Goal: Task Accomplishment & Management: Manage account settings

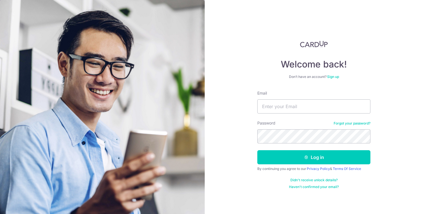
type input "robert.irvine86@icloud.com"
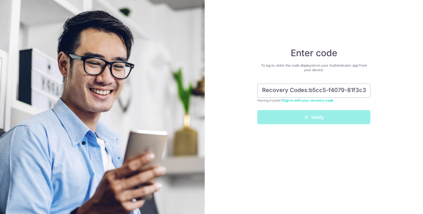
drag, startPoint x: 349, startPoint y: 95, endPoint x: 227, endPoint y: 85, distance: 122.8
click at [227, 85] on div "Enter code To log in, enter the code displayed on your Authenticator app from y…" at bounding box center [314, 107] width 218 height 214
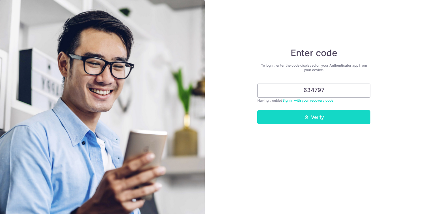
type input "634797"
click at [335, 123] on button "Verify" at bounding box center [313, 117] width 113 height 14
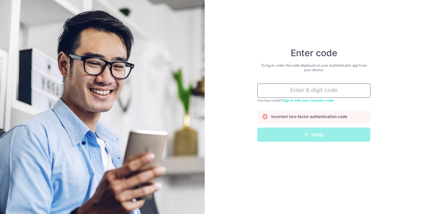
click at [316, 91] on input "text" at bounding box center [313, 91] width 113 height 14
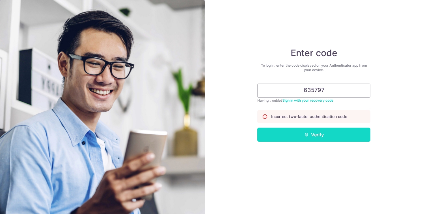
type input "635797"
click at [309, 134] on button "Verify" at bounding box center [313, 135] width 113 height 14
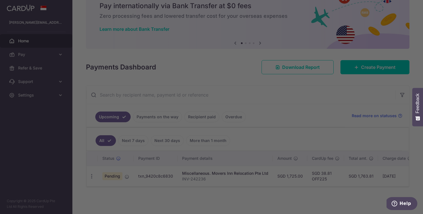
click at [203, 118] on body "robert.irvine86@icloud.com Home Pay Payments Recipients Cards Refer & Save Supp…" at bounding box center [211, 107] width 423 height 214
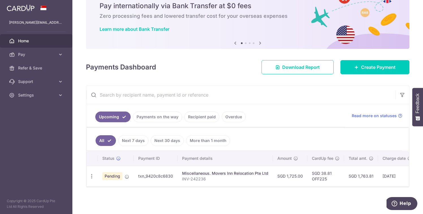
click at [197, 119] on link "Recipient paid" at bounding box center [201, 117] width 35 height 11
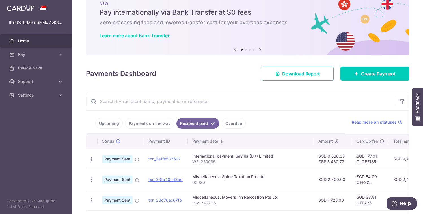
scroll to position [23, 0]
